Goal: Information Seeking & Learning: Learn about a topic

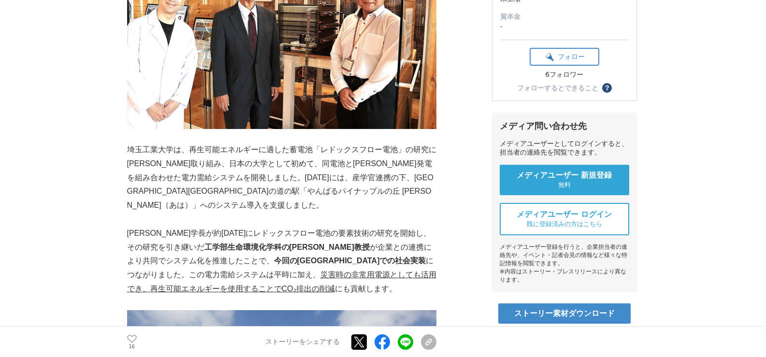
scroll to position [242, 0]
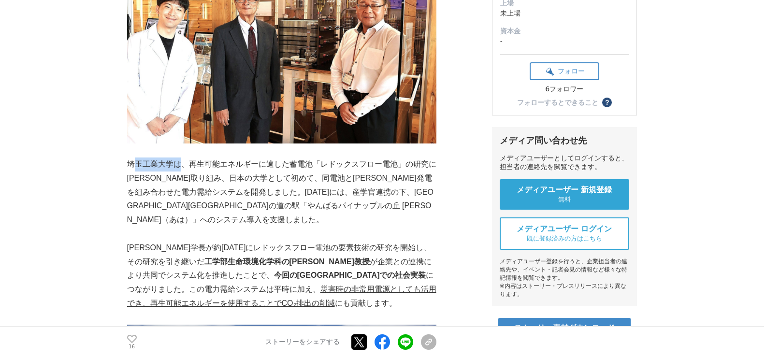
drag, startPoint x: 181, startPoint y: 163, endPoint x: 137, endPoint y: 163, distance: 44.0
click at [137, 163] on p "埼玉工業大学は、再生可能エネルギーに適した蓄電池「レドックスフロー電池」の研究に[PERSON_NAME]取り組み、日本の大学として初めて、同電池と[PERS…" at bounding box center [281, 193] width 309 height 70
copy p "[GEOGRAPHIC_DATA]"
click at [311, 177] on p "埼玉工業大学は、再生可能エネルギーに適した蓄電池「レドックスフロー電池」の研究に[PERSON_NAME]取り組み、日本の大学として初めて、同電池と[PERS…" at bounding box center [281, 193] width 309 height 70
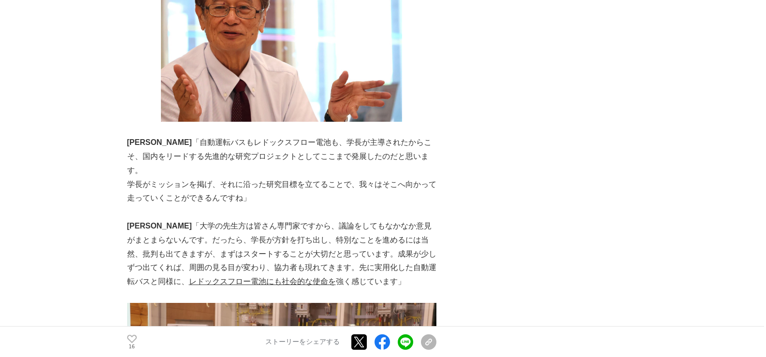
scroll to position [2513, 0]
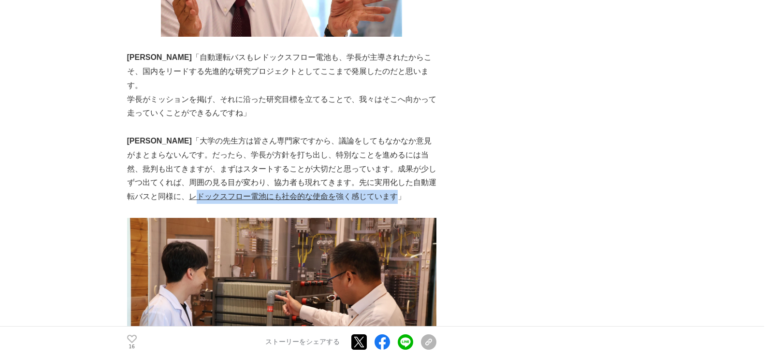
drag, startPoint x: 350, startPoint y: 140, endPoint x: 150, endPoint y: 144, distance: 200.1
click at [150, 144] on p "内山 「大学の先生方は皆さん専門家ですから、議論をしてもなかなか意見がまとまらないんです。だったら、学長が方針を打ち出し、特別なことを進めるには当然、批判も出…" at bounding box center [281, 169] width 309 height 70
copy p "ドックスフロー電池にも社会的な使命を 強く感じています"
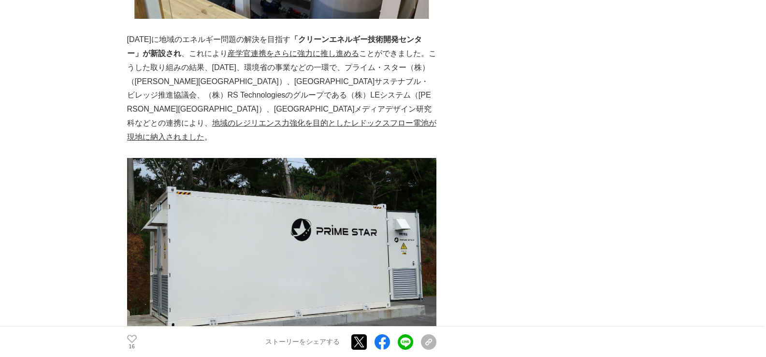
scroll to position [1402, 0]
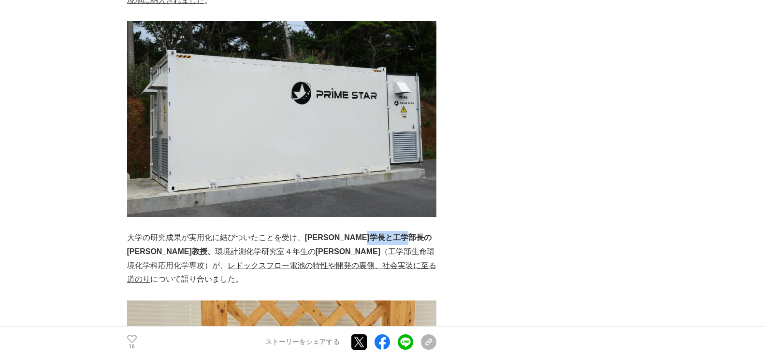
drag, startPoint x: 402, startPoint y: 210, endPoint x: 143, endPoint y: 222, distance: 259.8
click at [143, 233] on strong "[PERSON_NAME]学長と工学部長の[PERSON_NAME]教授、" at bounding box center [279, 244] width 304 height 22
copy strong "松浦宏昭教授"
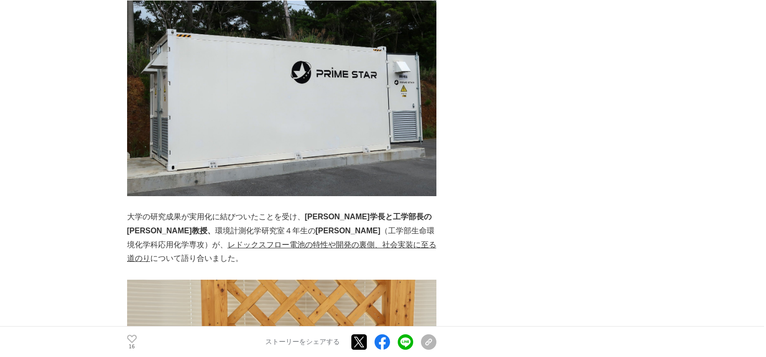
scroll to position [1353, 0]
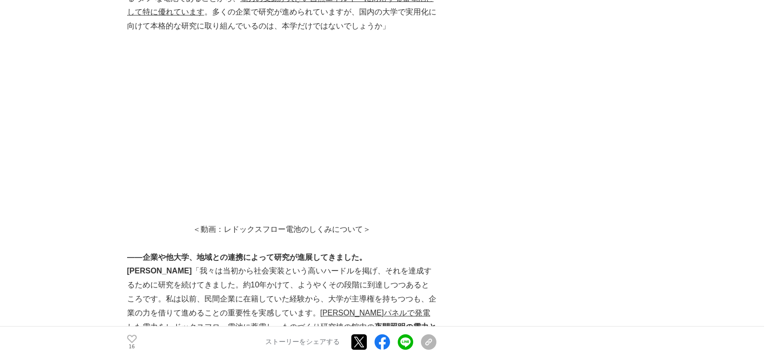
scroll to position [3383, 0]
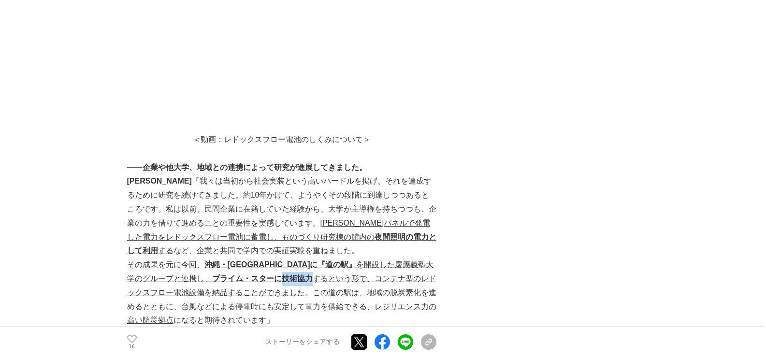
drag, startPoint x: 225, startPoint y: 224, endPoint x: 255, endPoint y: 226, distance: 30.0
click at [255, 275] on u "プライム・スターに技術協力" at bounding box center [262, 279] width 101 height 8
copy u "技術協力"
click at [433, 174] on p "松浦 「我々は当初から社会実装という高いハードルを掲げ、それを達成するために研究を続けてきました。約10年かけて、ようやくその段階に到達しつつあるところです。…" at bounding box center [281, 216] width 309 height 84
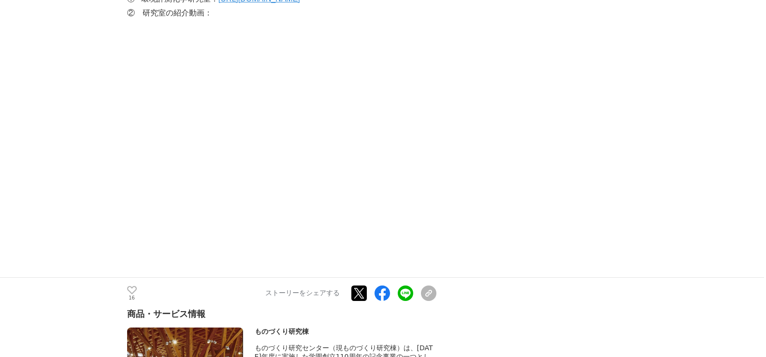
scroll to position [5316, 0]
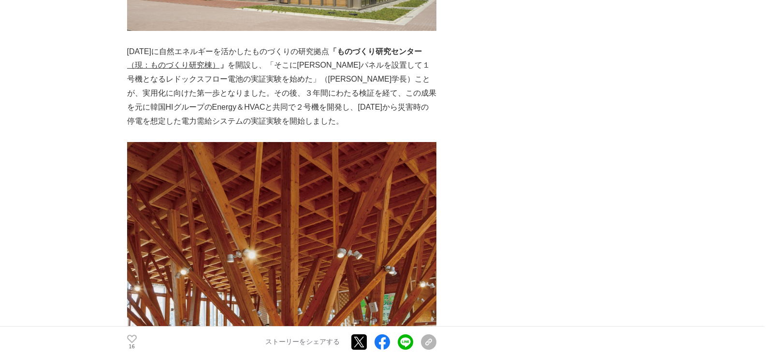
scroll to position [967, 0]
